Goal: Transaction & Acquisition: Obtain resource

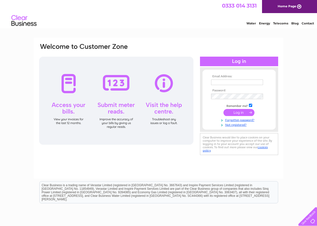
type input "Fiona.johnston@jamesfrew.co.uk"
click at [239, 112] on input "submit" at bounding box center [238, 112] width 31 height 7
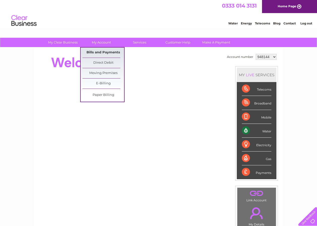
click at [100, 50] on link "Bills and Payments" at bounding box center [103, 53] width 42 height 10
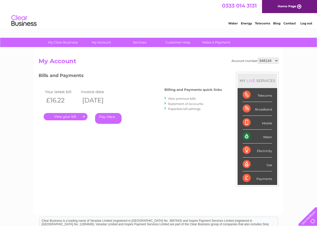
click at [61, 116] on link "." at bounding box center [66, 116] width 44 height 7
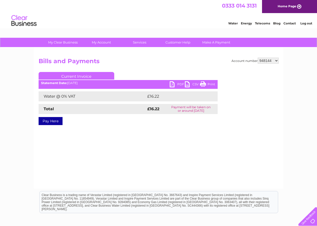
click at [170, 86] on link "PDF" at bounding box center [176, 84] width 15 height 7
click at [273, 60] on select "948144 1150027" at bounding box center [267, 61] width 21 height 6
select select "1150027"
click at [258, 58] on select "948144 1150027" at bounding box center [267, 61] width 21 height 6
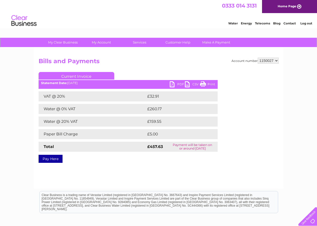
click at [171, 86] on link "PDF" at bounding box center [176, 84] width 15 height 7
click at [303, 22] on link "Log out" at bounding box center [306, 23] width 12 height 4
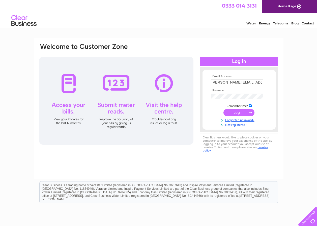
click at [238, 83] on input "Fiona.johnston@jamesfrew.co.uk" at bounding box center [237, 83] width 52 height 6
type input "billy.connelly@jamesfrew.co.uk"
click at [235, 113] on input "submit" at bounding box center [238, 112] width 31 height 7
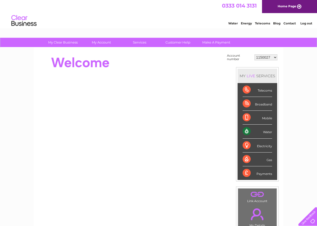
click at [275, 57] on select "1150027 30301190 30316893" at bounding box center [265, 57] width 23 height 6
select select "30301190"
click at [254, 54] on select "1150027 30301190 30316893" at bounding box center [265, 57] width 23 height 6
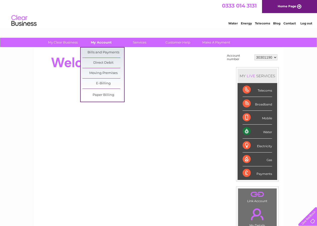
click at [98, 44] on link "My Account" at bounding box center [101, 42] width 42 height 9
click at [98, 50] on link "Bills and Payments" at bounding box center [103, 53] width 42 height 10
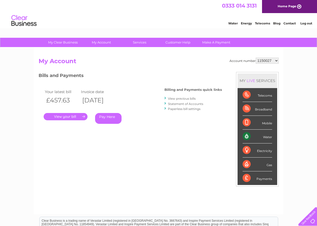
click at [278, 61] on select "1150027 30301190 30316893" at bounding box center [266, 61] width 23 height 6
select select "30301190"
click at [255, 58] on select "1150027 30301190 30316893" at bounding box center [266, 61] width 23 height 6
click at [71, 116] on link "." at bounding box center [66, 116] width 44 height 7
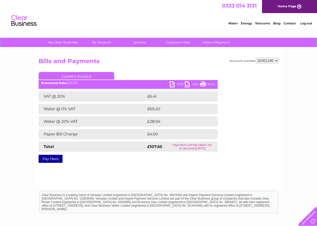
click at [176, 83] on link "PDF" at bounding box center [176, 84] width 15 height 7
click at [273, 61] on select "1150027 30301190 30316893" at bounding box center [266, 61] width 23 height 6
select select "30316893"
click at [255, 58] on select "1150027 30301190 30316893" at bounding box center [266, 61] width 23 height 6
click at [173, 84] on link "PDF" at bounding box center [176, 84] width 15 height 7
